Goal: Navigation & Orientation: Understand site structure

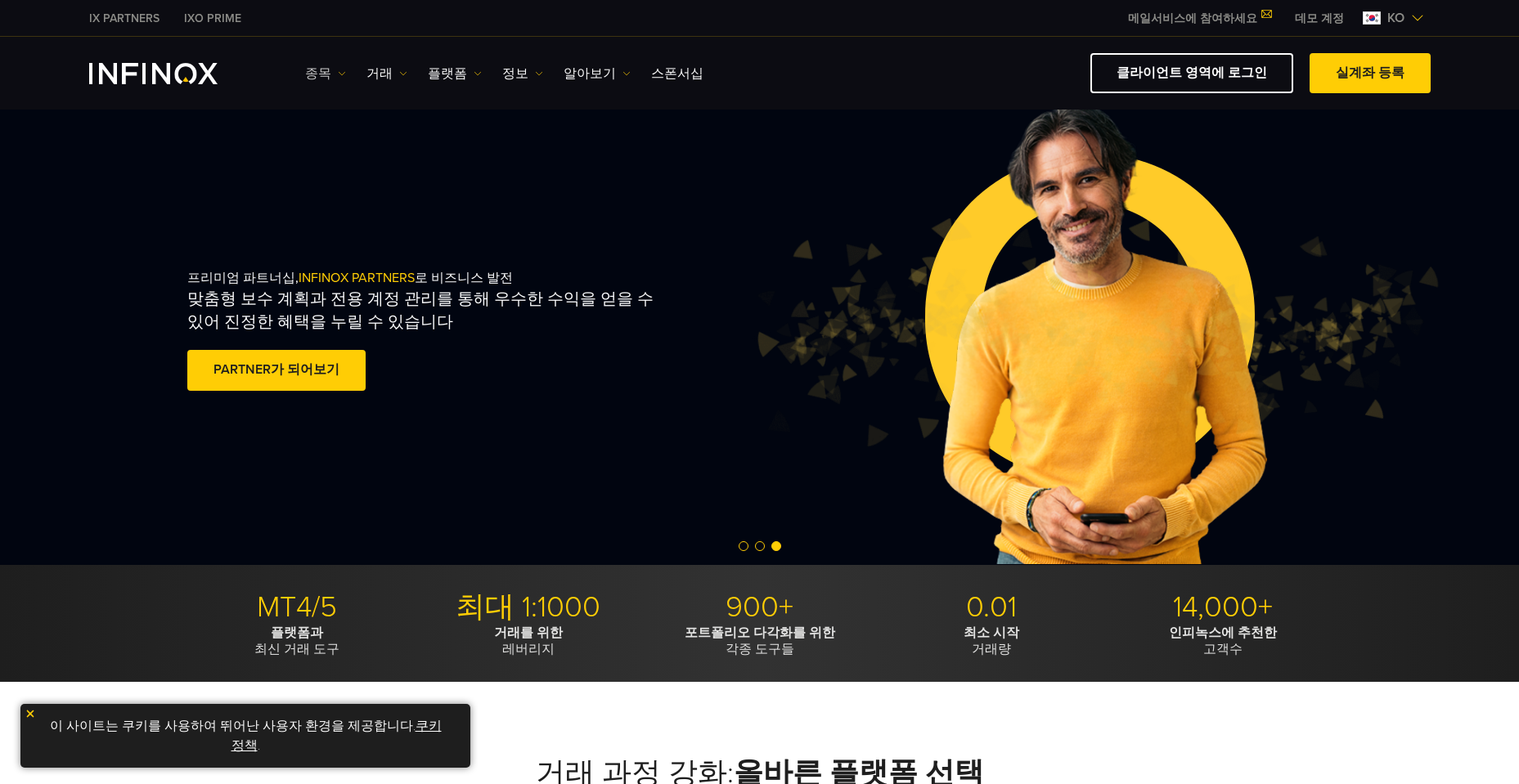
click at [333, 74] on link "종목" at bounding box center [325, 73] width 41 height 20
click at [379, 68] on link "거래" at bounding box center [386, 73] width 41 height 20
click at [450, 67] on link "플랫폼" at bounding box center [455, 73] width 54 height 20
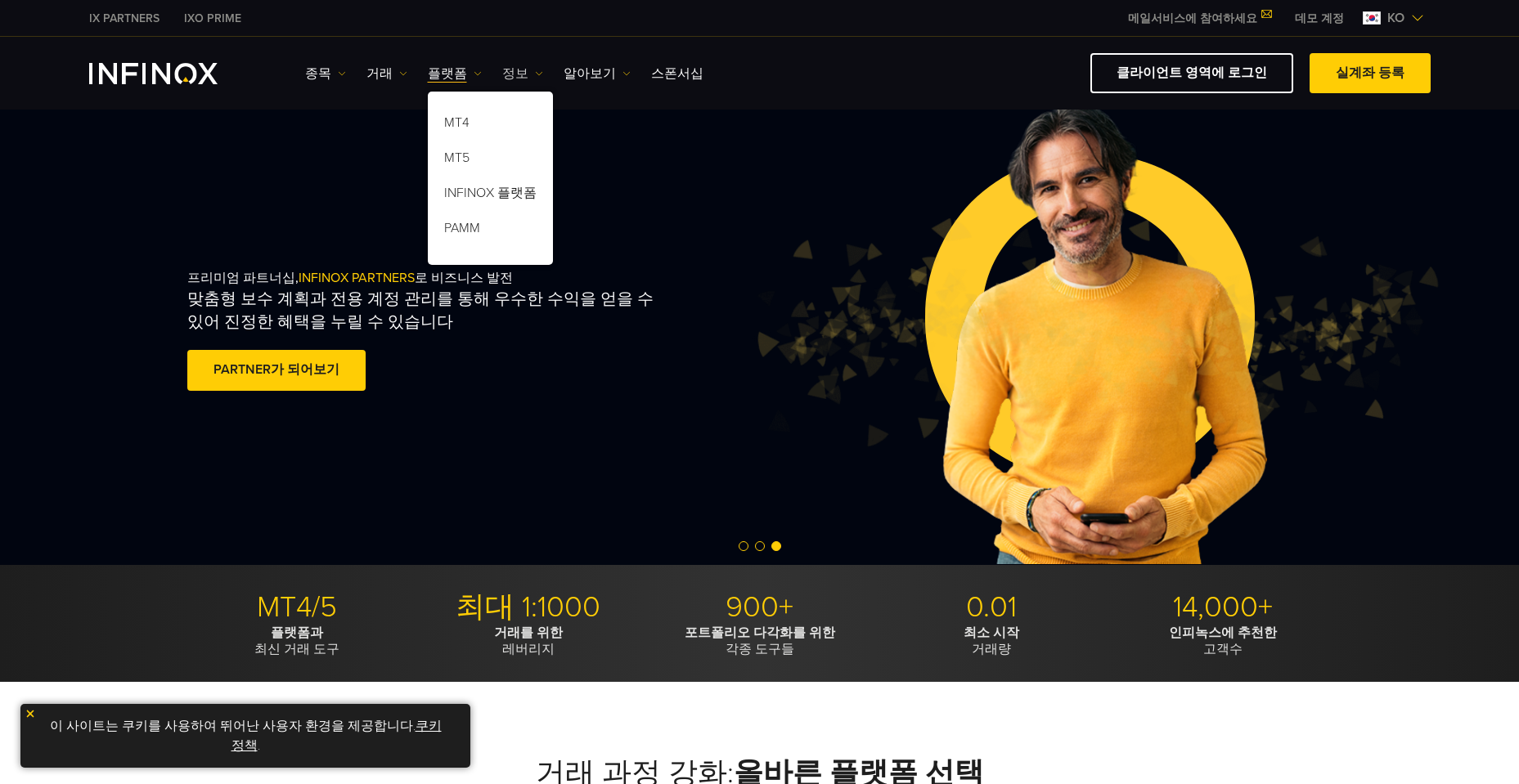
click at [535, 71] on img at bounding box center [539, 73] width 8 height 8
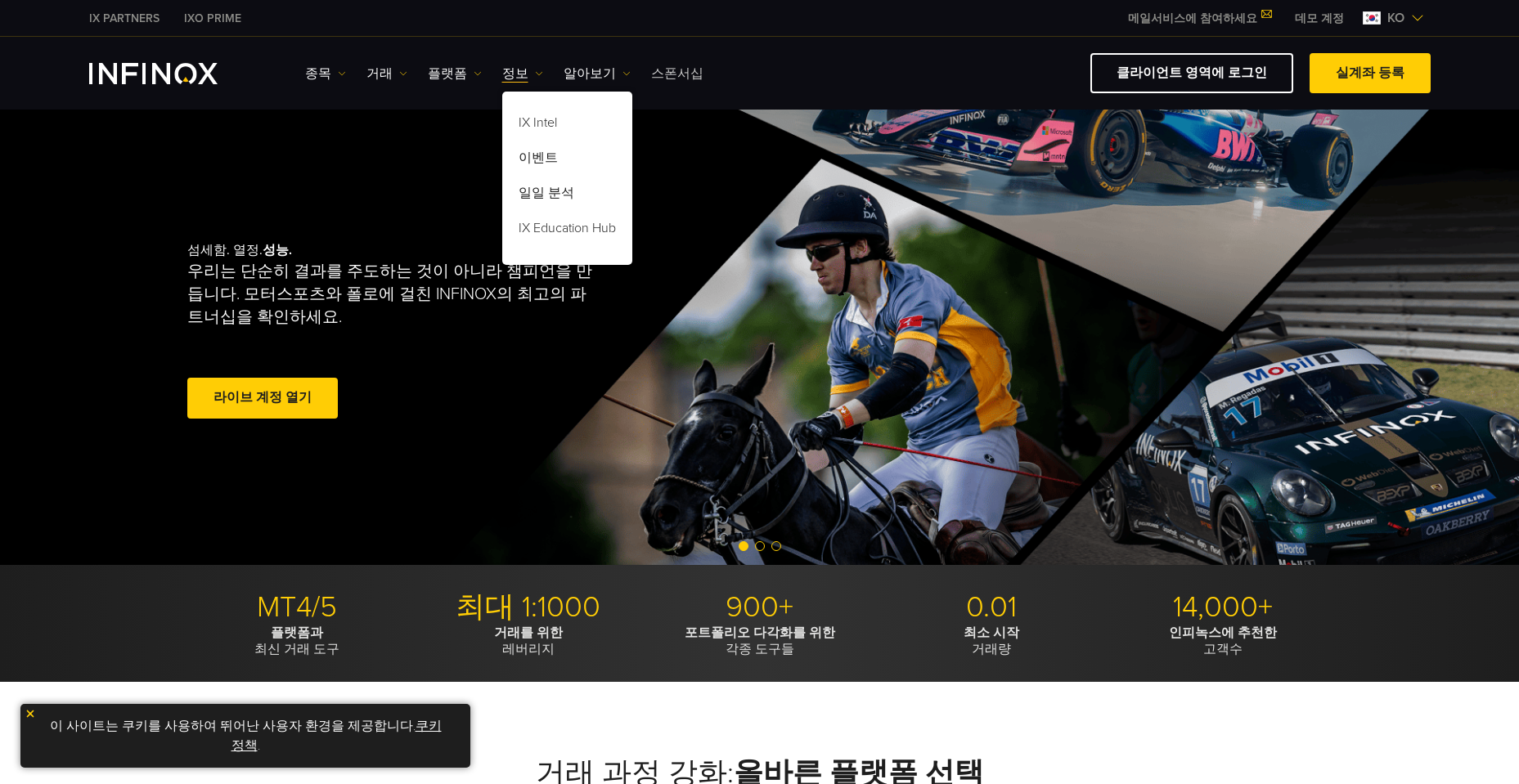
click at [665, 73] on link "스폰서십" at bounding box center [677, 73] width 53 height 20
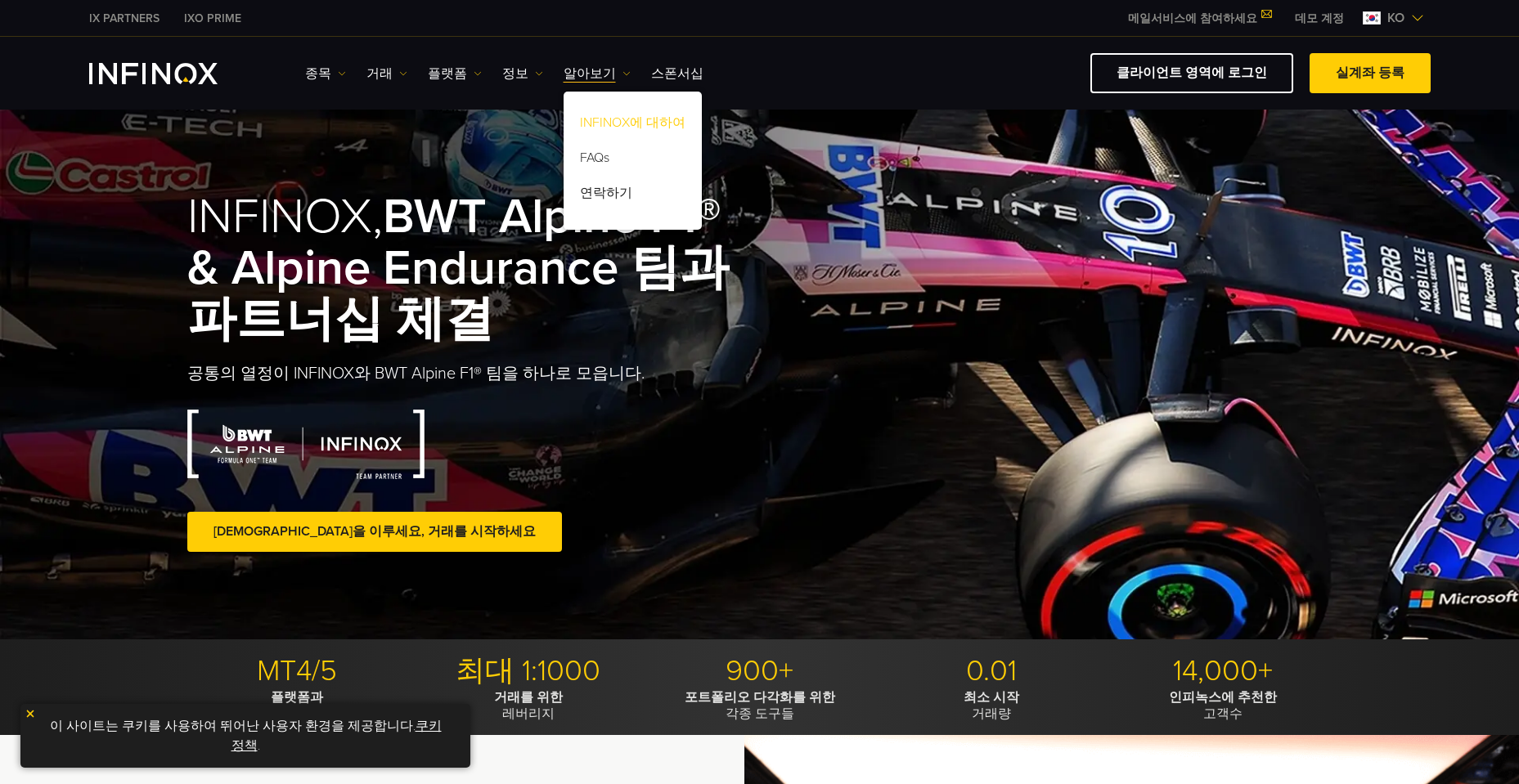
click at [619, 121] on link "INFINOX에 대하여" at bounding box center [633, 125] width 138 height 35
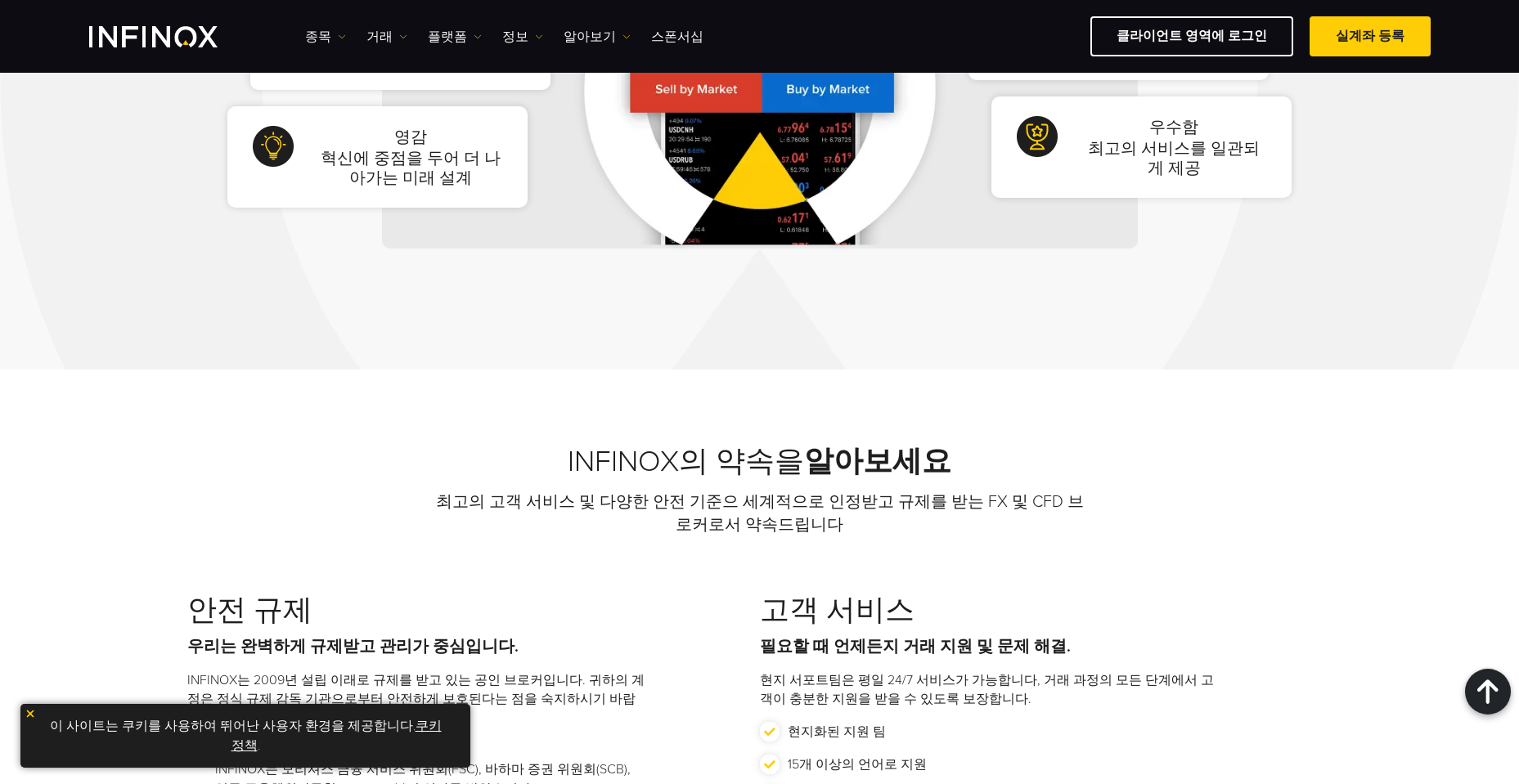
scroll to position [1391, 0]
